Goal: Find specific page/section: Find specific page/section

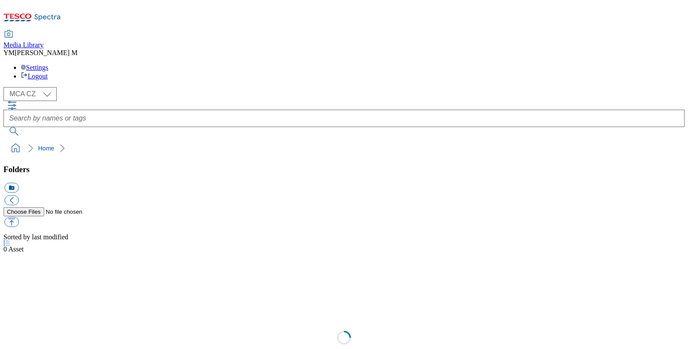
select select "flare-mca-cz"
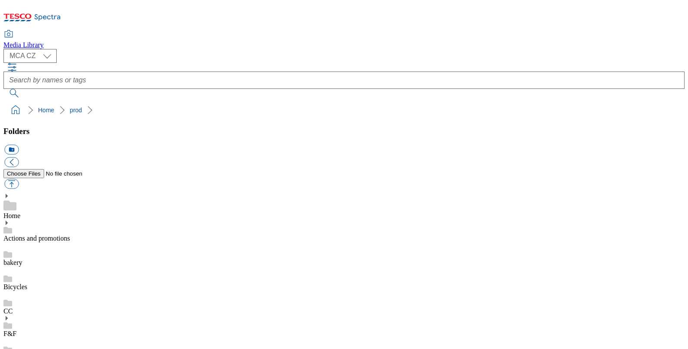
click at [19, 179] on button "button" at bounding box center [11, 184] width 14 height 10
